Goal: Register for event/course

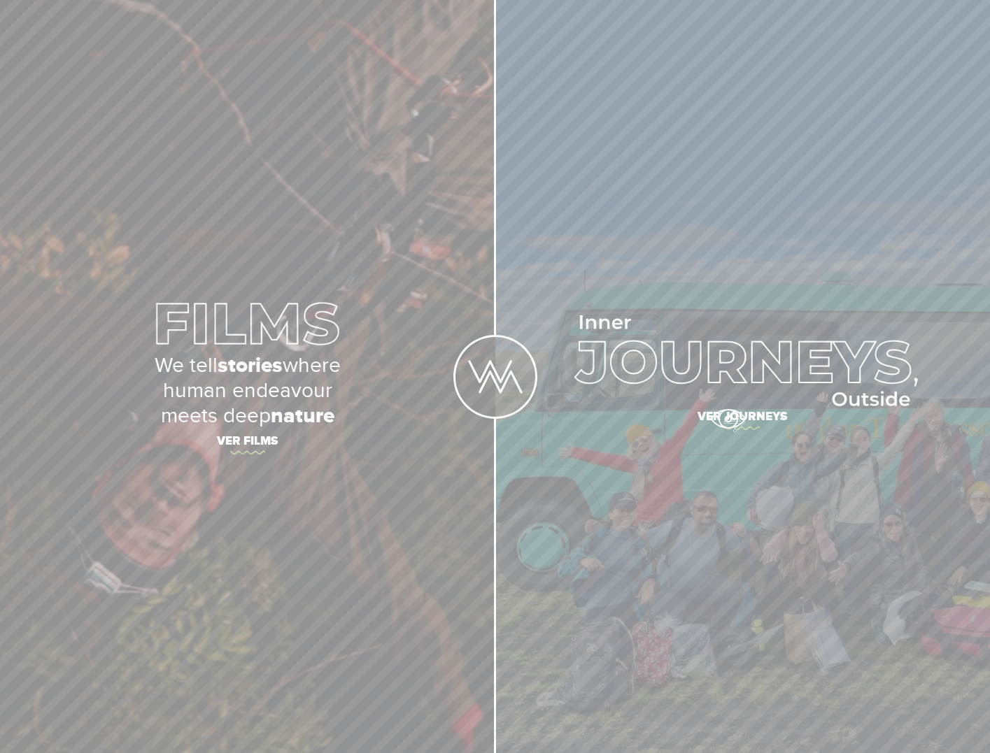
drag, startPoint x: 728, startPoint y: 419, endPoint x: 736, endPoint y: 438, distance: 20.7
click at [730, 419] on span "Ver journeys" at bounding box center [742, 418] width 490 height 29
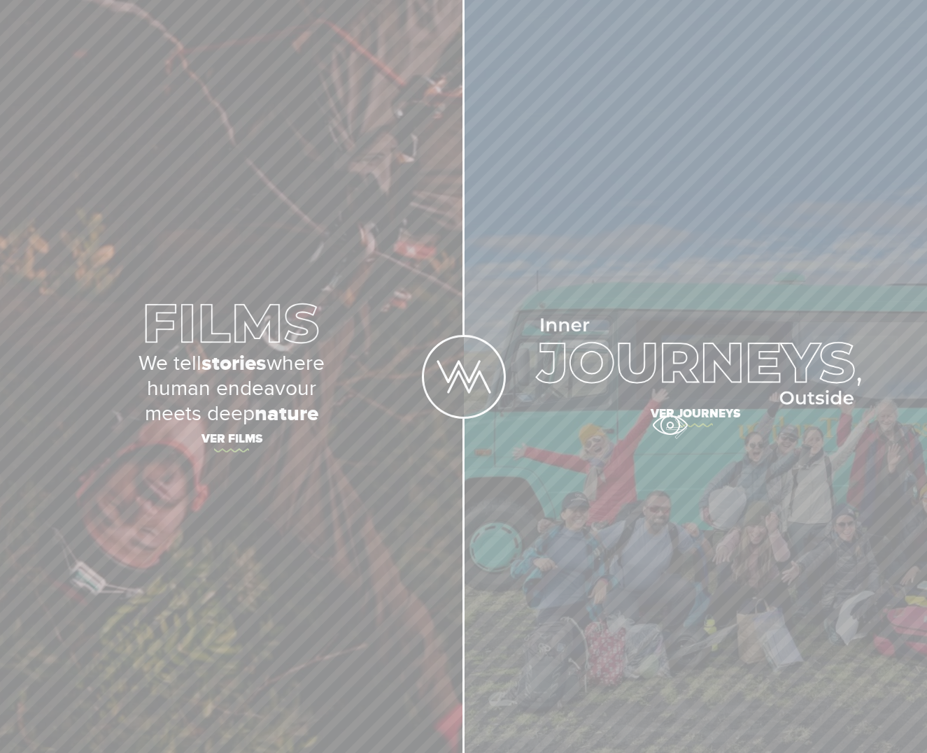
click at [670, 425] on span "Ver journeys" at bounding box center [696, 416] width 464 height 29
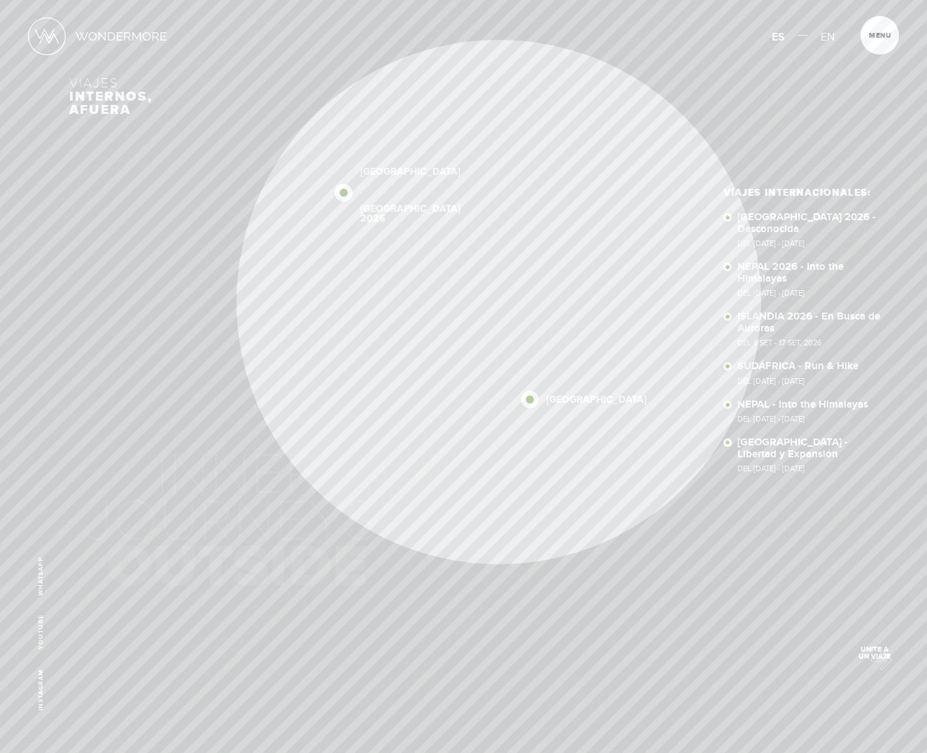
click at [874, 657] on span "Unite a un viaje" at bounding box center [875, 653] width 48 height 14
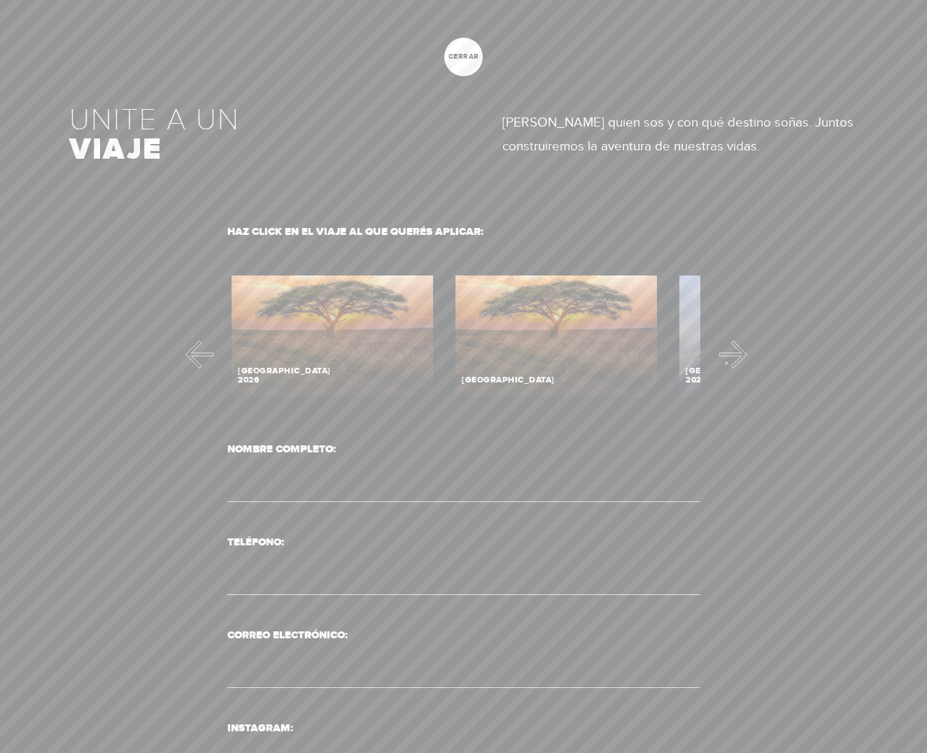
click at [728, 362] on button "Next" at bounding box center [732, 355] width 28 height 28
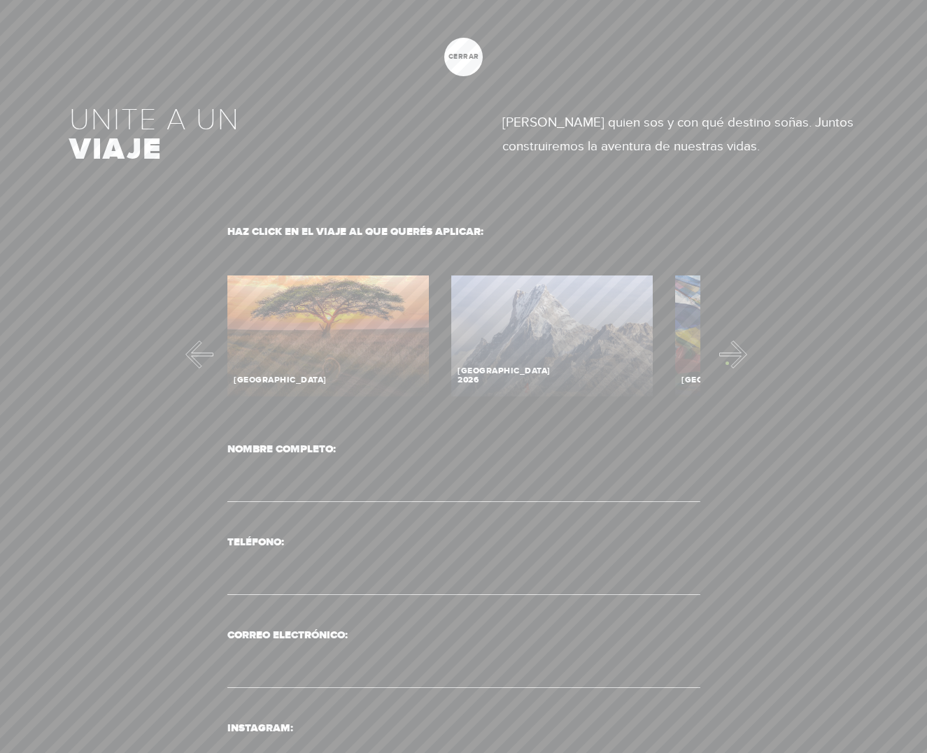
click at [728, 363] on button "Next" at bounding box center [732, 355] width 28 height 28
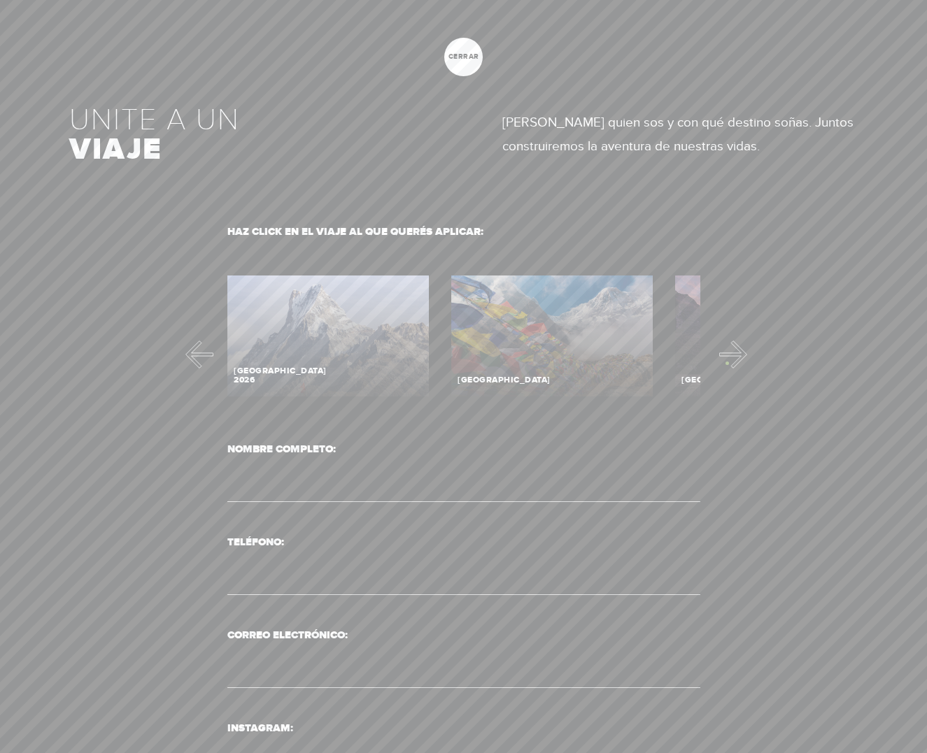
click at [727, 363] on button "Next" at bounding box center [732, 355] width 28 height 28
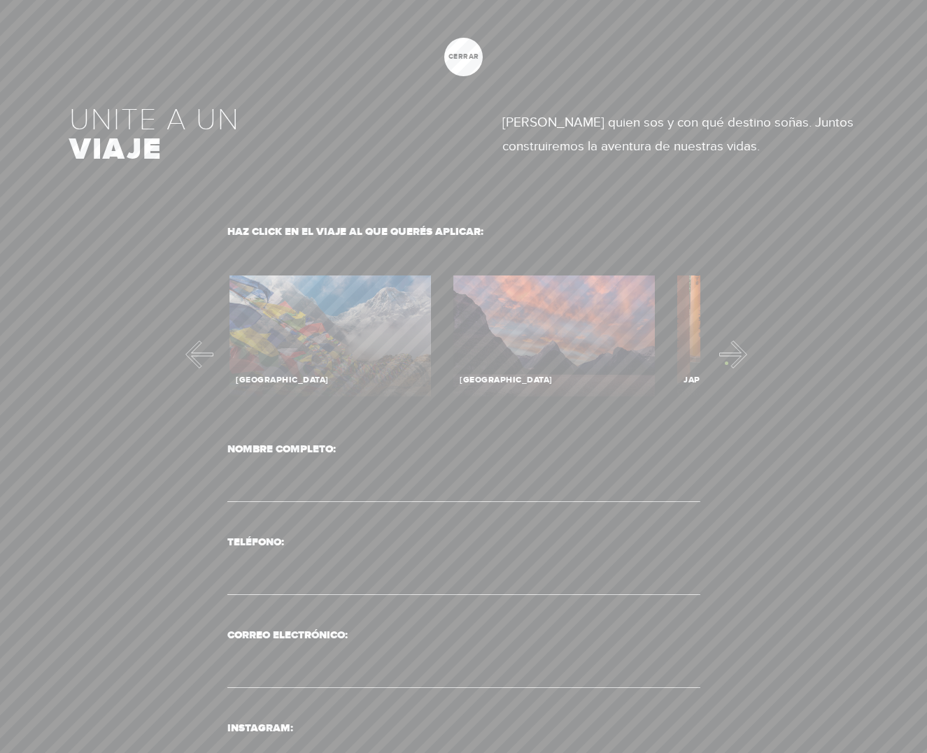
click at [725, 363] on button "Next" at bounding box center [732, 355] width 28 height 28
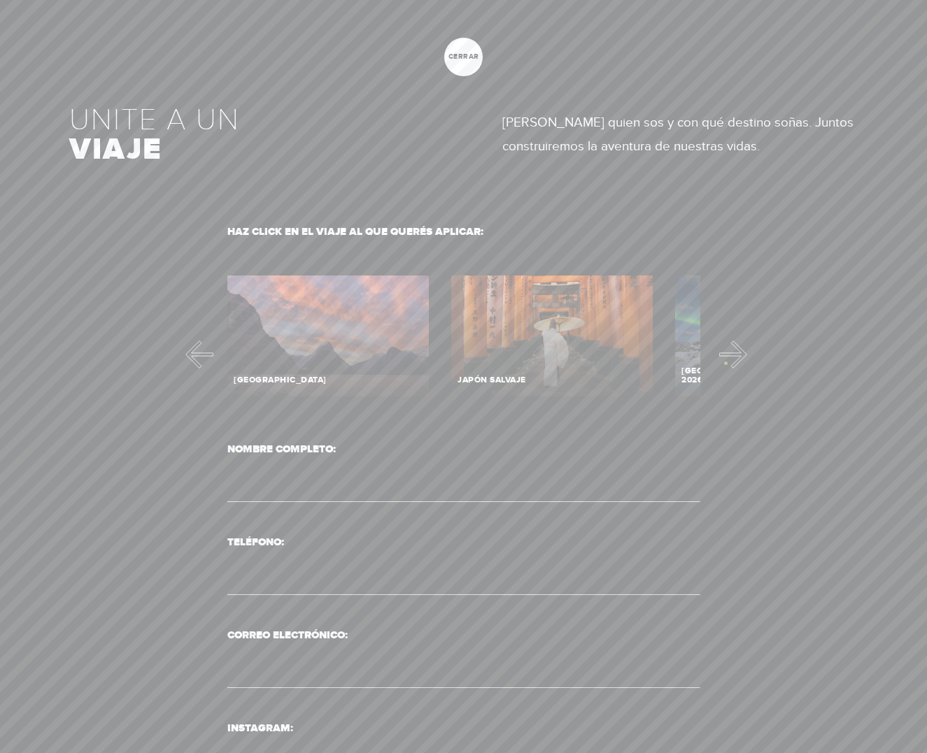
click at [725, 362] on button "Next" at bounding box center [732, 355] width 28 height 28
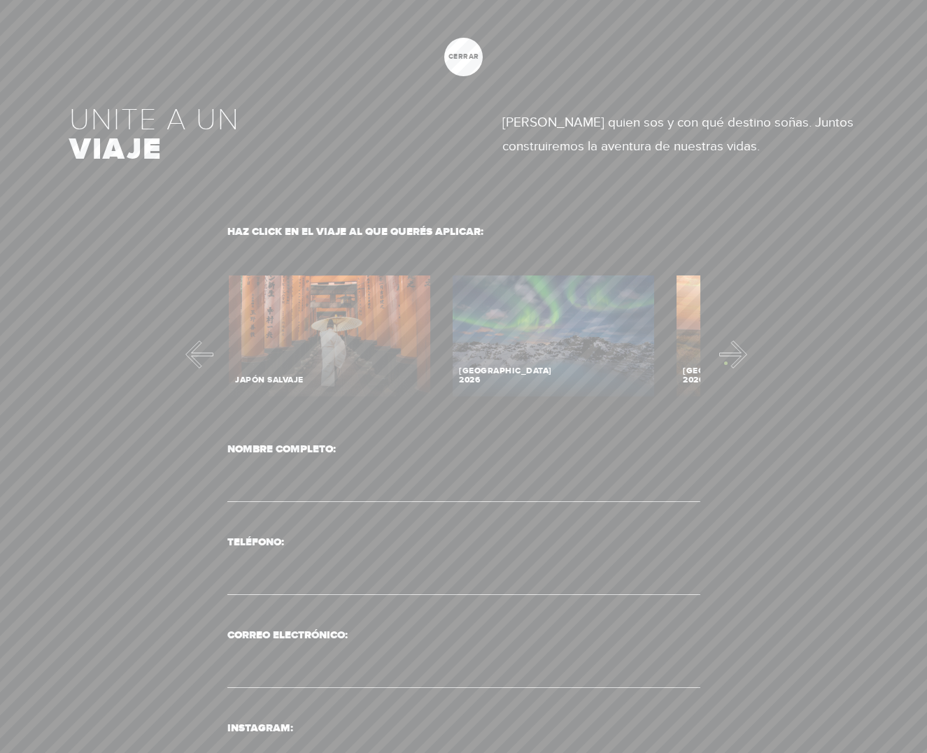
click at [725, 363] on button "Next" at bounding box center [732, 355] width 28 height 28
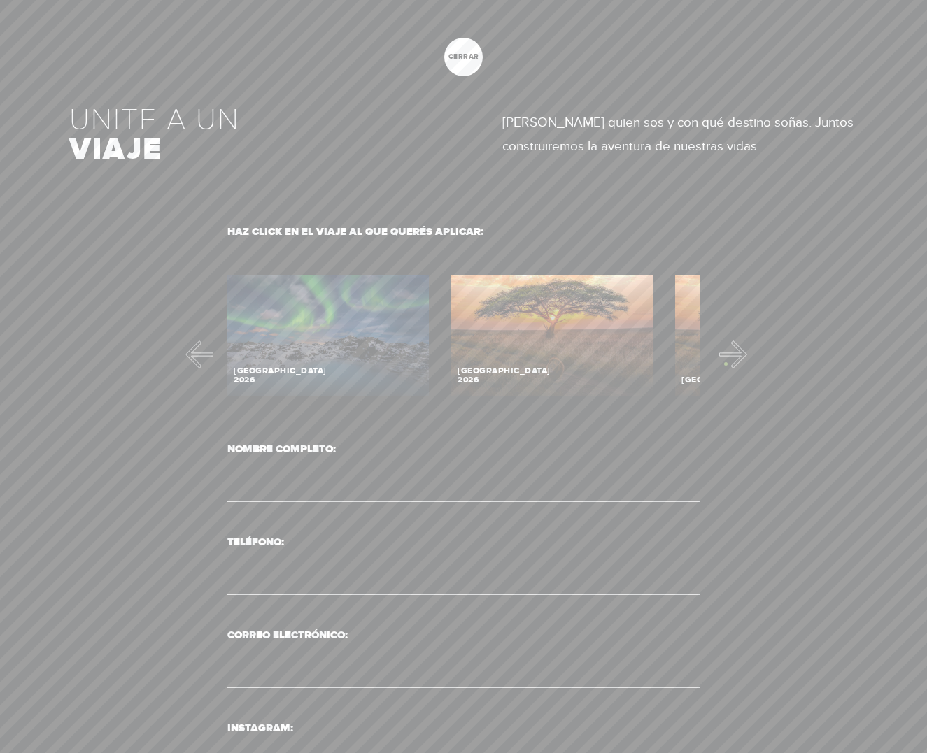
click at [725, 364] on button "Next" at bounding box center [732, 355] width 28 height 28
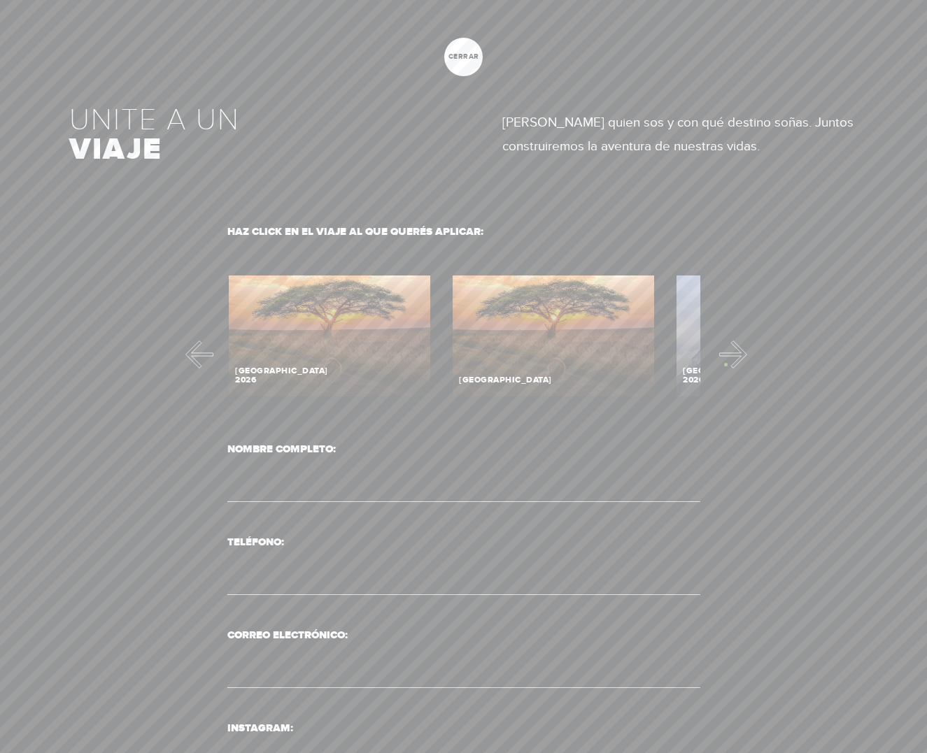
click at [725, 364] on button "Next" at bounding box center [732, 355] width 28 height 28
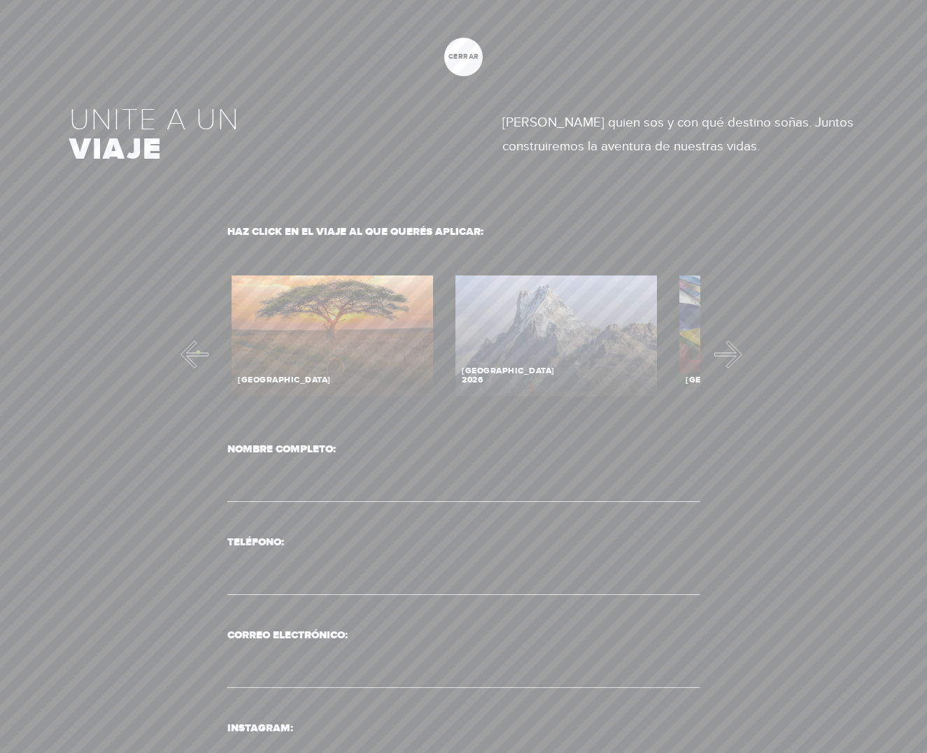
click at [198, 352] on button "Previous" at bounding box center [194, 355] width 28 height 28
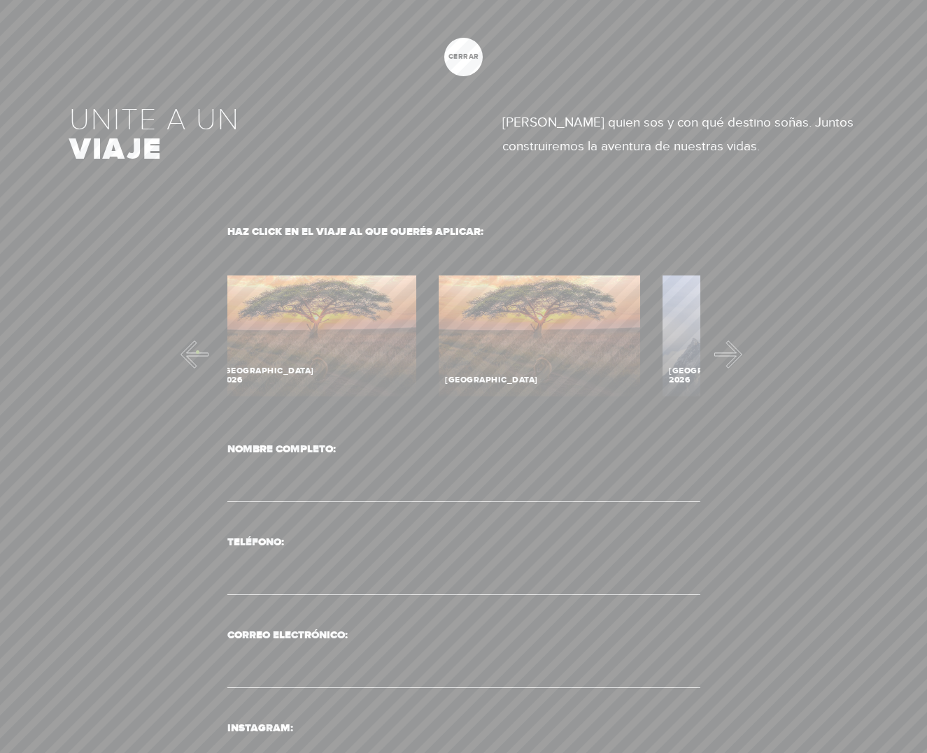
click at [197, 351] on button "Previous" at bounding box center [194, 355] width 28 height 28
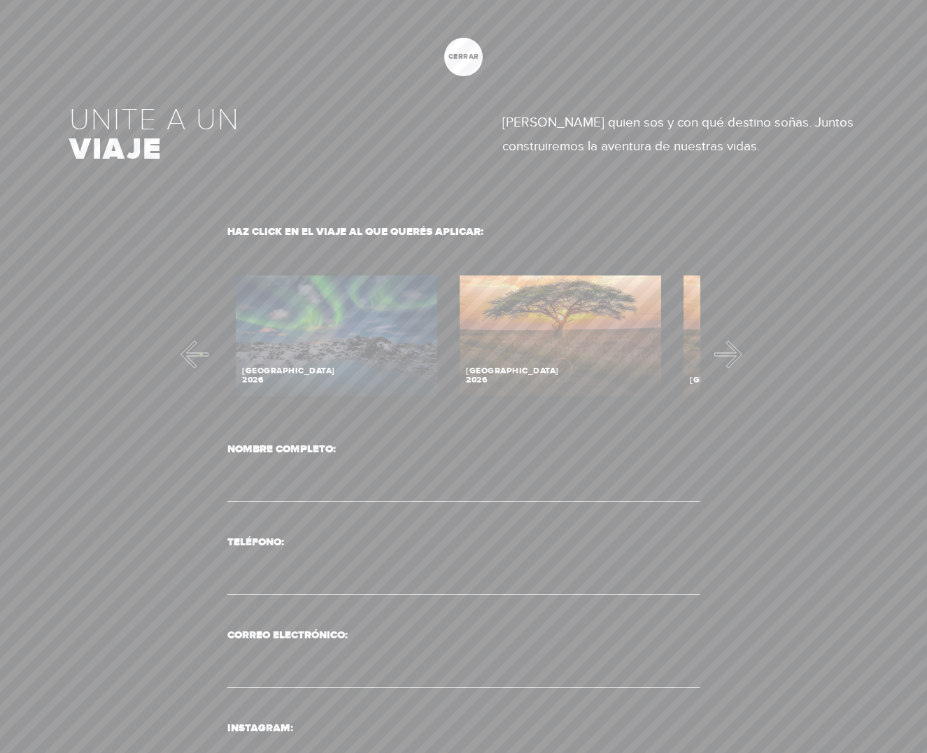
click at [201, 353] on button "Previous" at bounding box center [194, 355] width 28 height 28
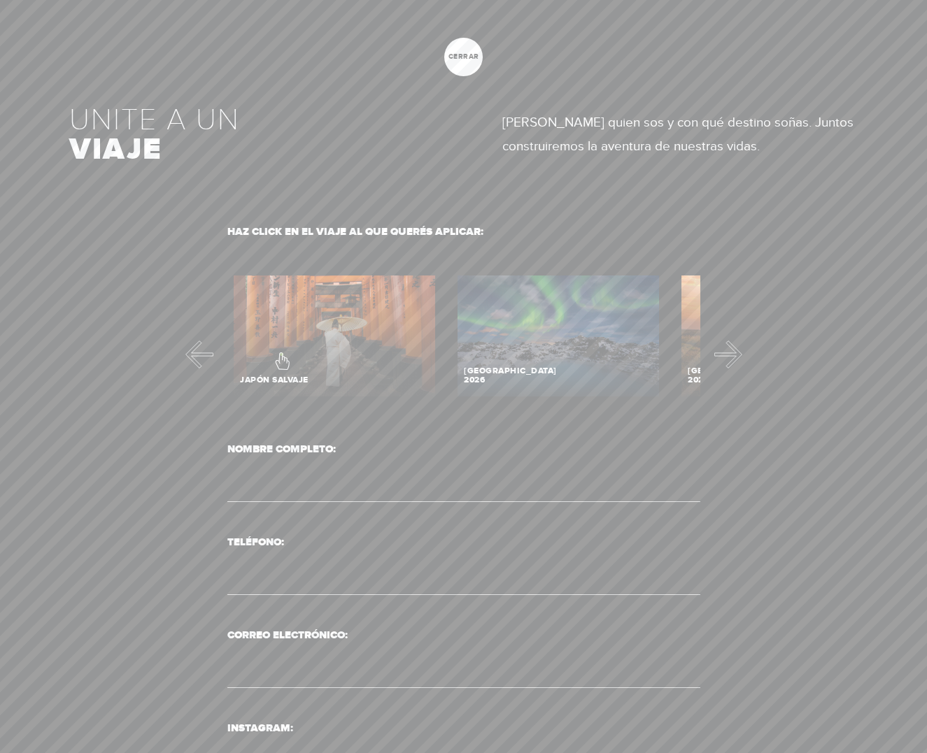
click at [284, 355] on label "Contact form" at bounding box center [334, 340] width 210 height 138
click at [284, 355] on input "Contact form" at bounding box center [334, 335] width 210 height 129
radio input "true"
click at [281, 344] on input "Contact form" at bounding box center [332, 335] width 210 height 129
click at [281, 350] on input "Contact form" at bounding box center [332, 335] width 210 height 129
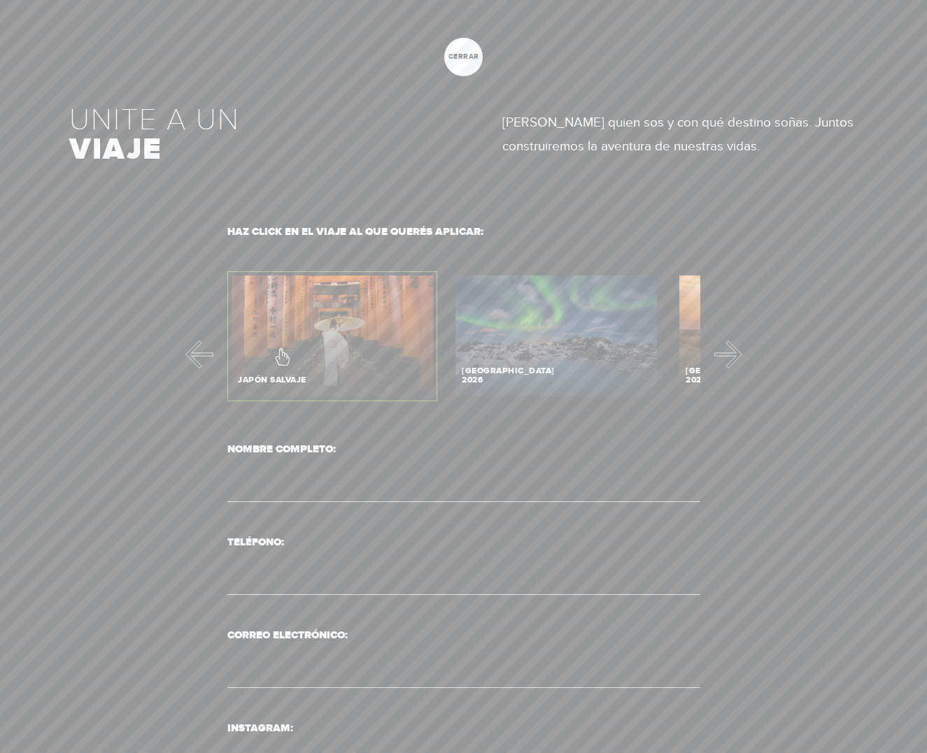
click at [281, 350] on input "Contact form" at bounding box center [332, 335] width 210 height 129
click at [730, 355] on button "Next" at bounding box center [732, 355] width 28 height 28
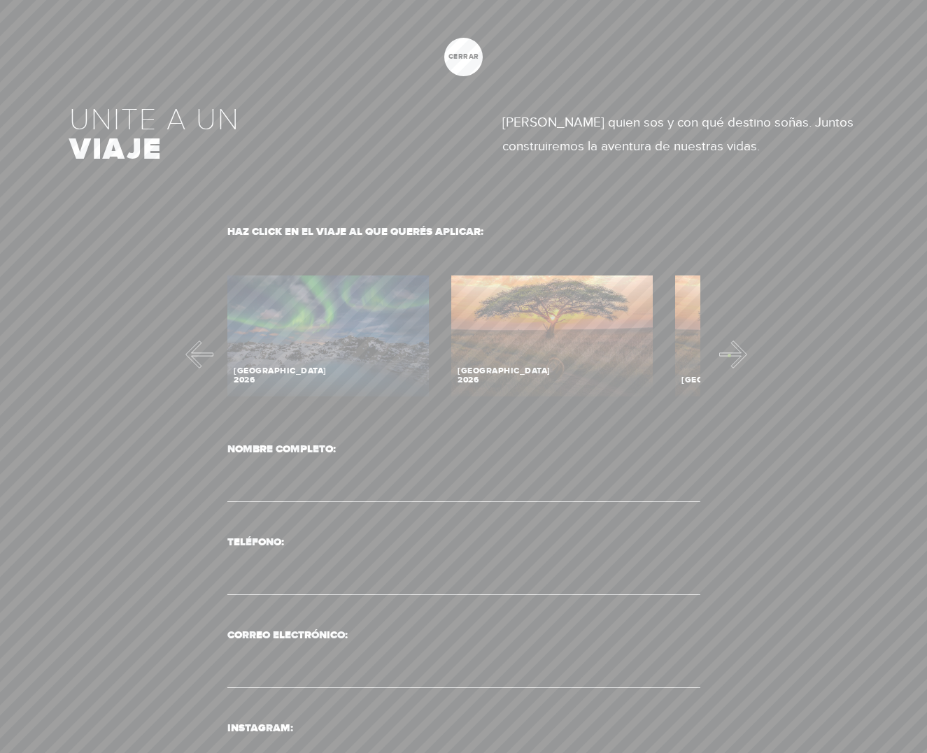
click at [729, 355] on button "Next" at bounding box center [732, 355] width 28 height 28
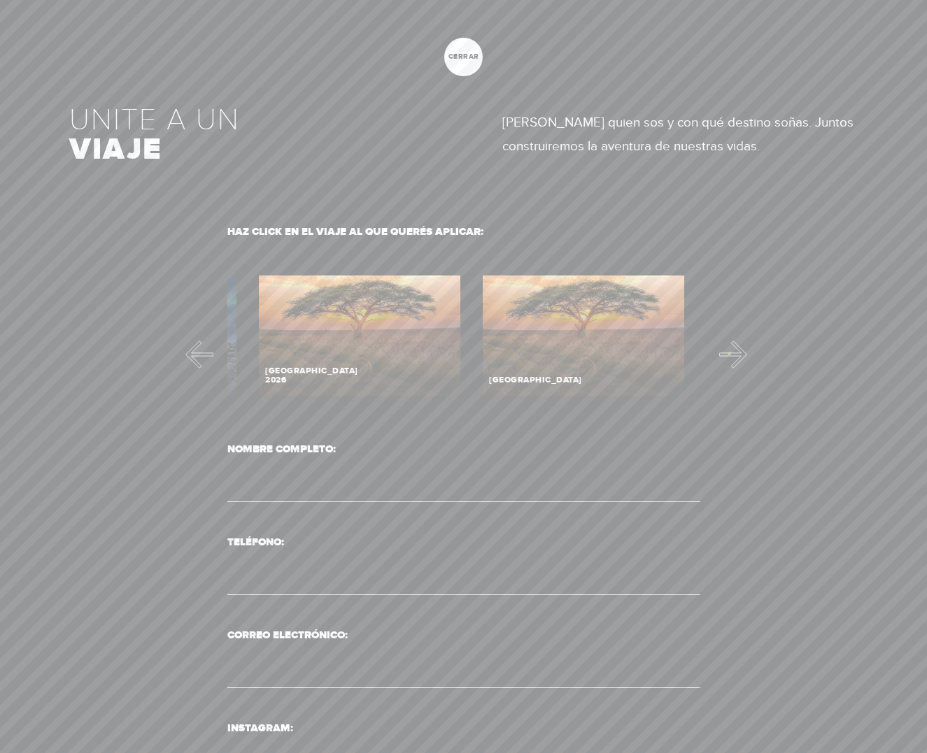
click at [730, 354] on button "Next" at bounding box center [732, 355] width 28 height 28
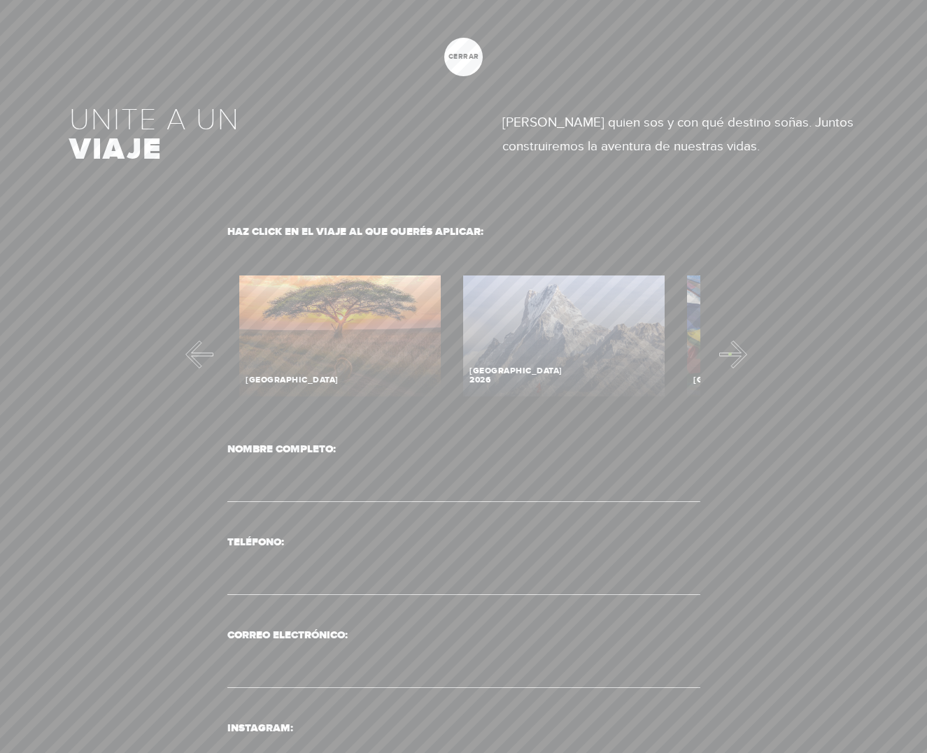
click at [730, 354] on button "Next" at bounding box center [732, 355] width 28 height 28
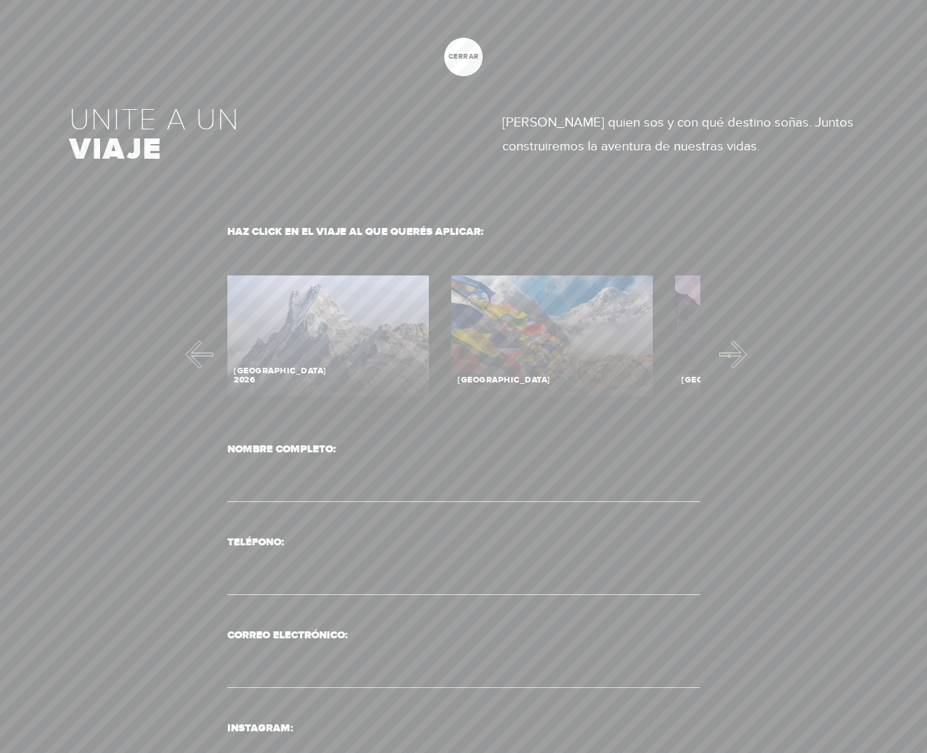
click at [729, 356] on button "Next" at bounding box center [732, 355] width 28 height 28
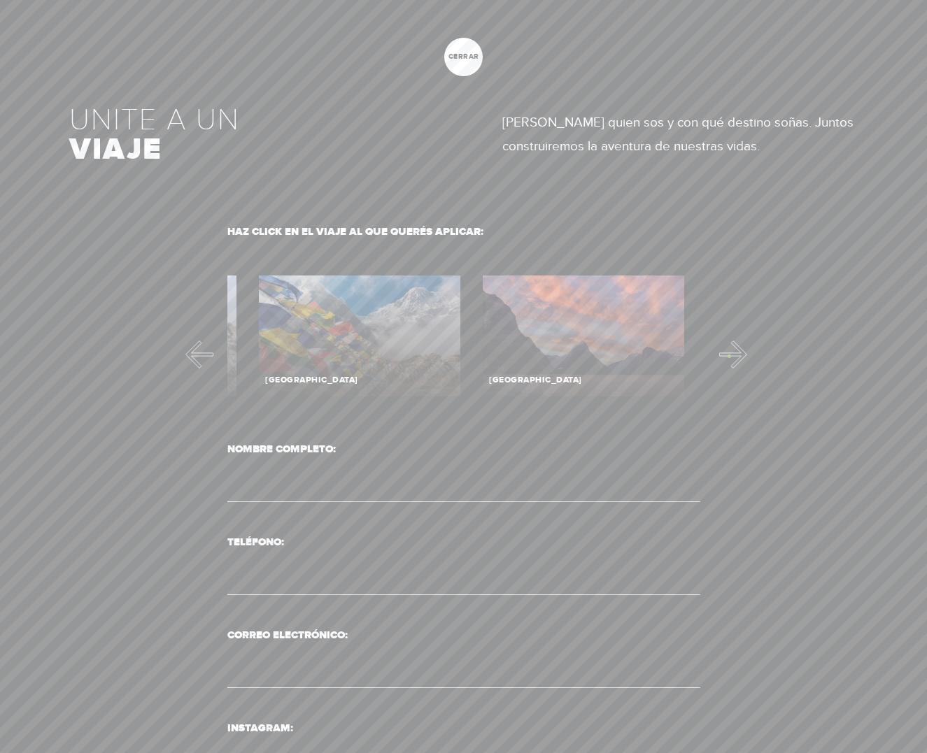
click at [730, 355] on button "Next" at bounding box center [732, 355] width 28 height 28
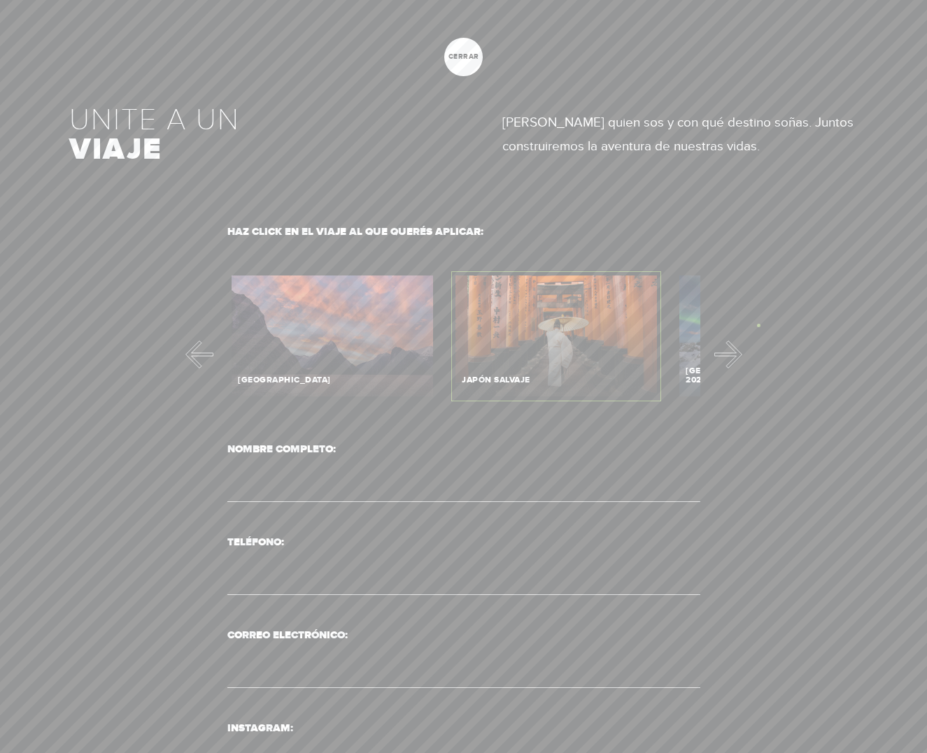
click at [776, 305] on div at bounding box center [463, 376] width 927 height 753
click at [684, 332] on label "Contact form" at bounding box center [780, 340] width 210 height 138
click at [684, 332] on input "Contact form" at bounding box center [780, 335] width 210 height 129
radio input "true"
click at [683, 339] on input "Contact form" at bounding box center [780, 335] width 210 height 129
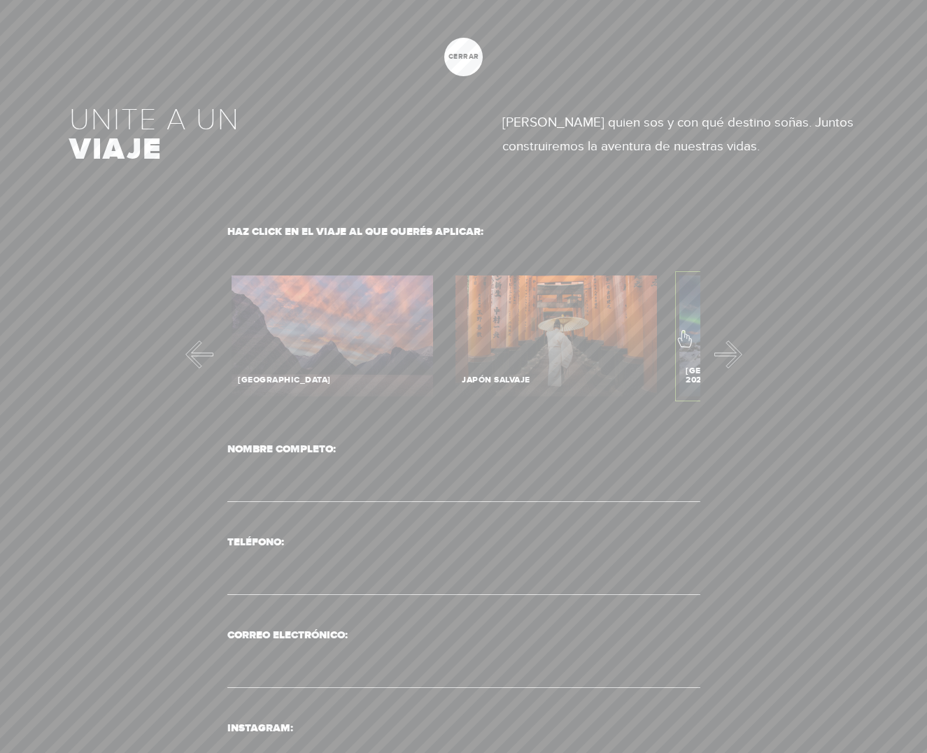
click at [683, 332] on input "Contact form" at bounding box center [780, 335] width 210 height 129
click at [334, 331] on label "Contact form" at bounding box center [332, 340] width 210 height 138
click at [334, 331] on input "Contact form" at bounding box center [332, 335] width 210 height 129
radio input "true"
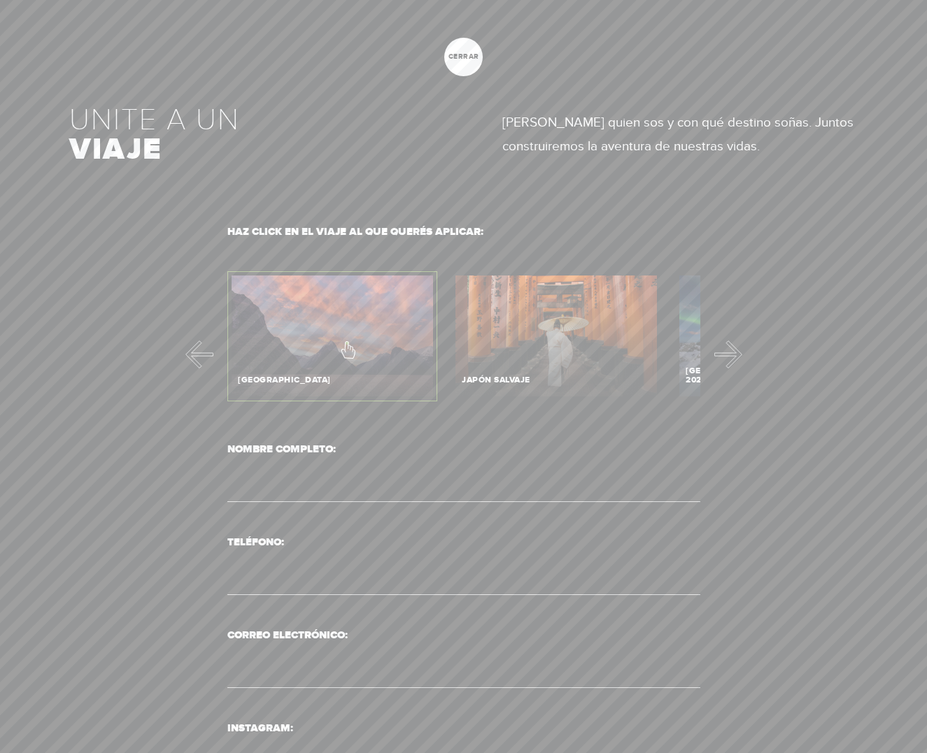
click at [348, 341] on input "Contact form" at bounding box center [332, 335] width 210 height 129
click at [728, 357] on button "Next" at bounding box center [732, 355] width 28 height 28
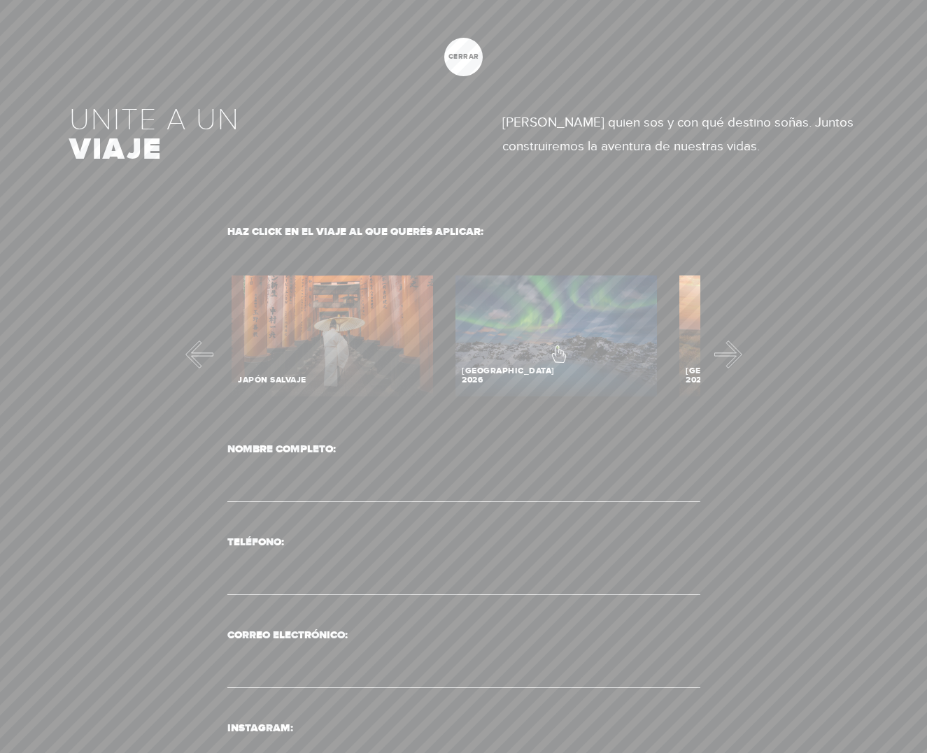
click at [557, 349] on label "Contact form" at bounding box center [556, 340] width 210 height 138
click at [557, 349] on input "Contact form" at bounding box center [556, 335] width 210 height 129
radio input "true"
click at [559, 347] on input "Contact form" at bounding box center [556, 335] width 210 height 129
click at [558, 332] on input "Contact form" at bounding box center [556, 335] width 210 height 129
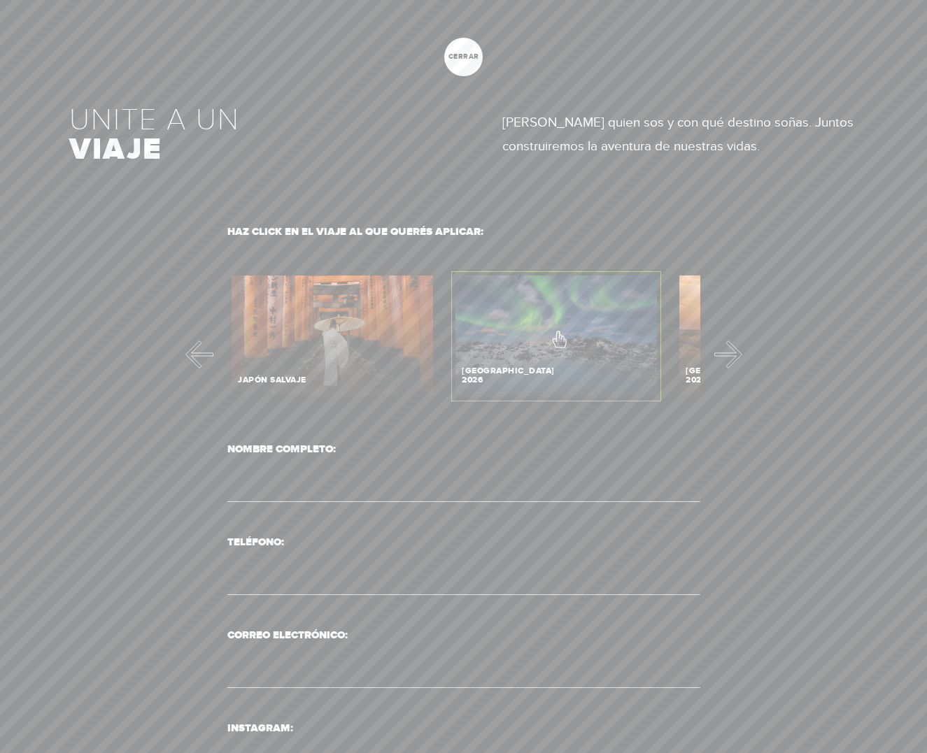
click at [558, 332] on input "Contact form" at bounding box center [556, 335] width 210 height 129
click at [554, 327] on input "Contact form" at bounding box center [556, 335] width 210 height 129
click at [558, 334] on input "Contact form" at bounding box center [556, 335] width 210 height 129
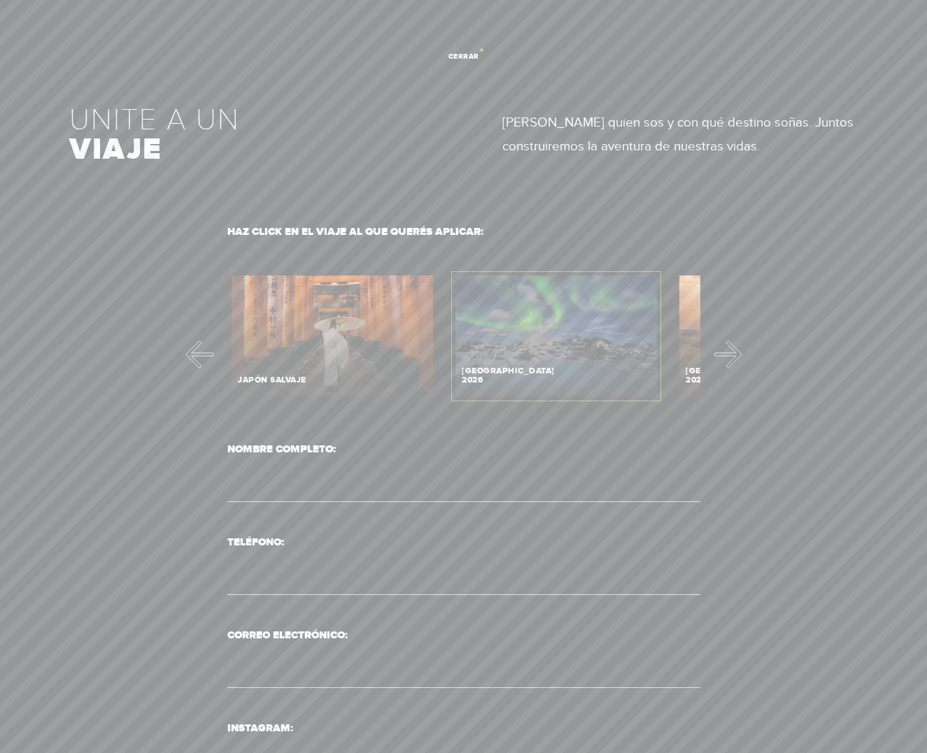
click at [481, 50] on link "cerrar" at bounding box center [463, 57] width 38 height 38
